Goal: Check status: Check status

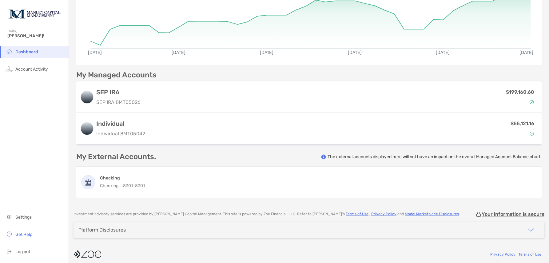
scroll to position [96, 0]
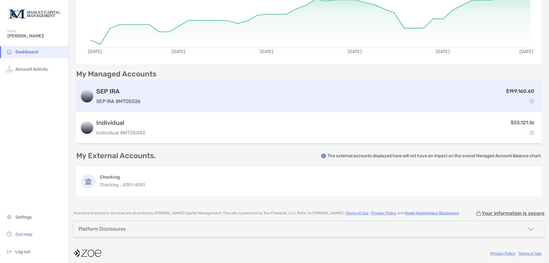
click at [129, 100] on p "SEP IRA 8MT05026" at bounding box center [118, 101] width 44 height 8
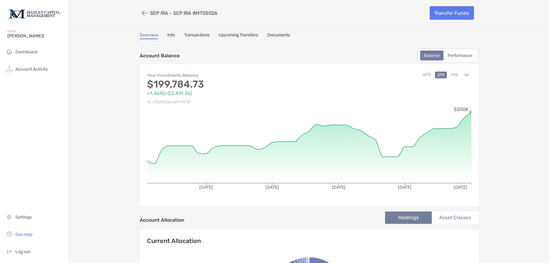
click at [466, 76] on button "All" at bounding box center [466, 74] width 9 height 7
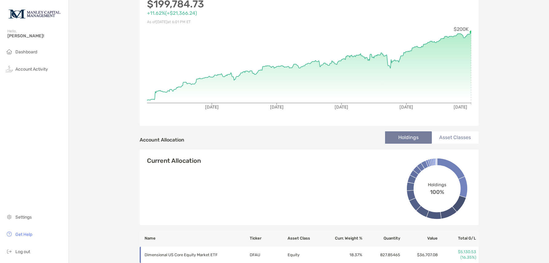
scroll to position [79, 0]
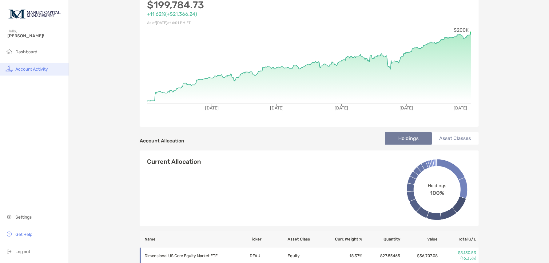
click at [49, 67] on li "Account Activity" at bounding box center [34, 69] width 69 height 12
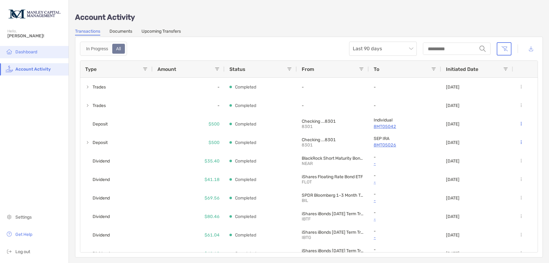
click at [38, 52] on li "Dashboard" at bounding box center [34, 52] width 69 height 12
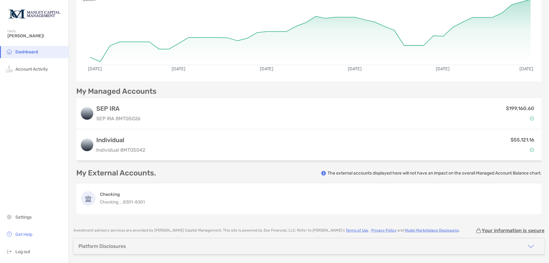
scroll to position [99, 0]
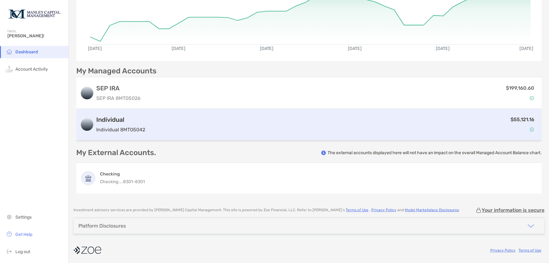
click at [364, 128] on div "$55,121.16" at bounding box center [343, 124] width 391 height 18
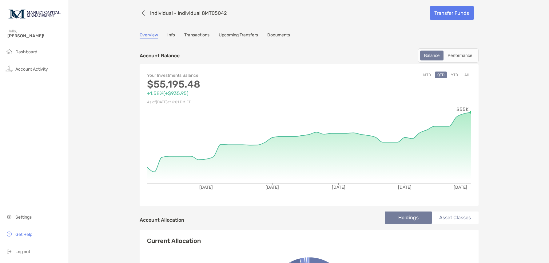
click at [464, 75] on button "All" at bounding box center [466, 74] width 9 height 7
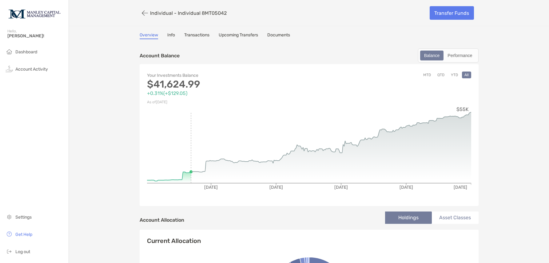
click at [453, 75] on button "YTD" at bounding box center [455, 74] width 12 height 7
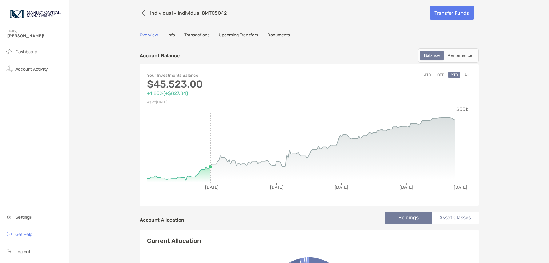
click at [439, 75] on button "QTD" at bounding box center [441, 74] width 12 height 7
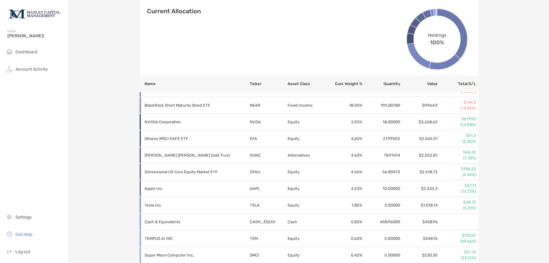
scroll to position [260, 0]
